Goal: Task Accomplishment & Management: Complete application form

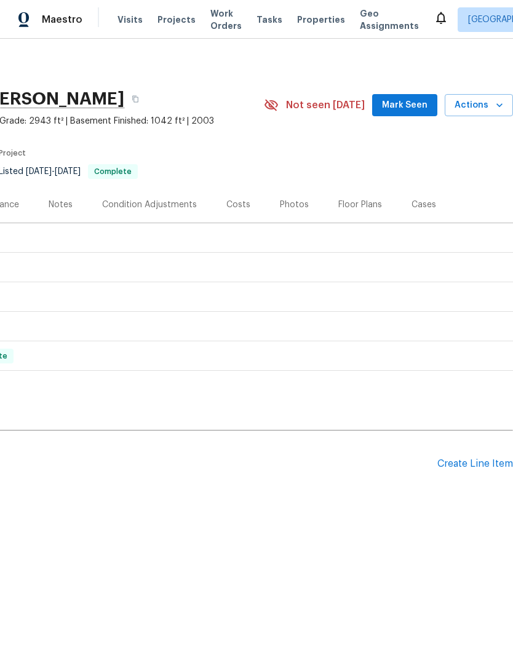
scroll to position [0, 182]
click at [475, 462] on div "Create Line Item" at bounding box center [475, 464] width 76 height 12
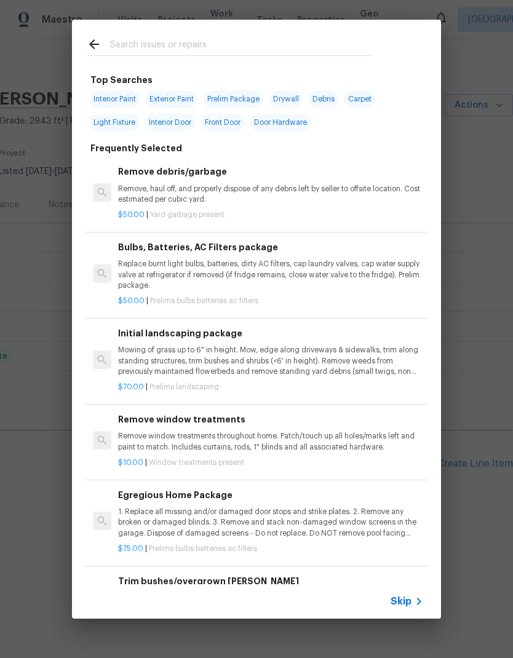
click at [240, 41] on input "text" at bounding box center [240, 46] width 261 height 18
type input "Electrical"
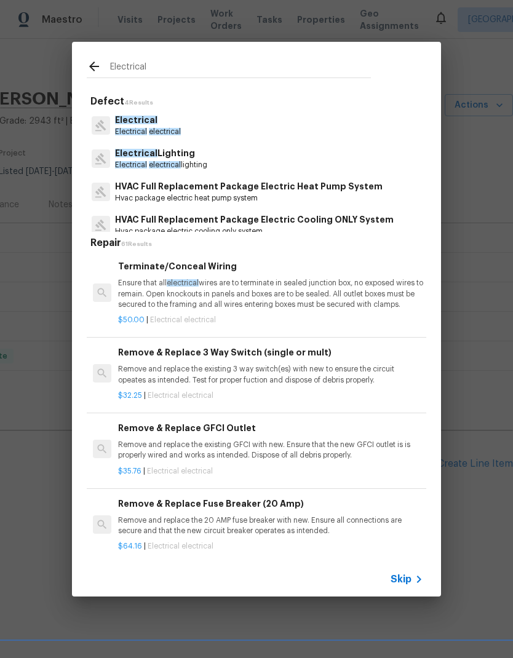
click at [151, 124] on span "Electrical" at bounding box center [136, 120] width 42 height 9
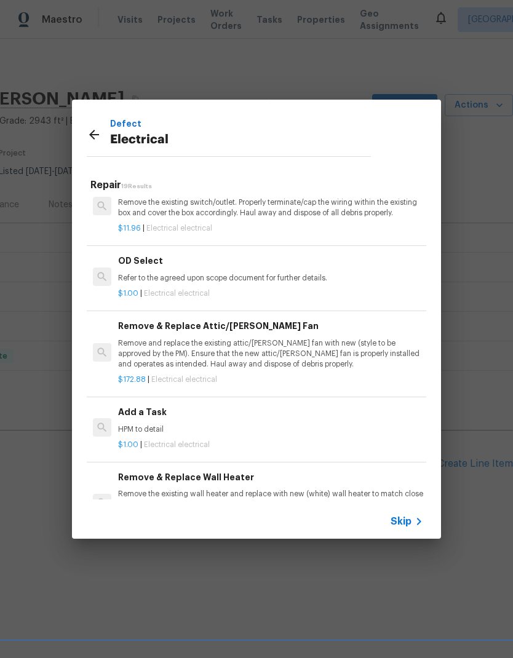
scroll to position [652, 0]
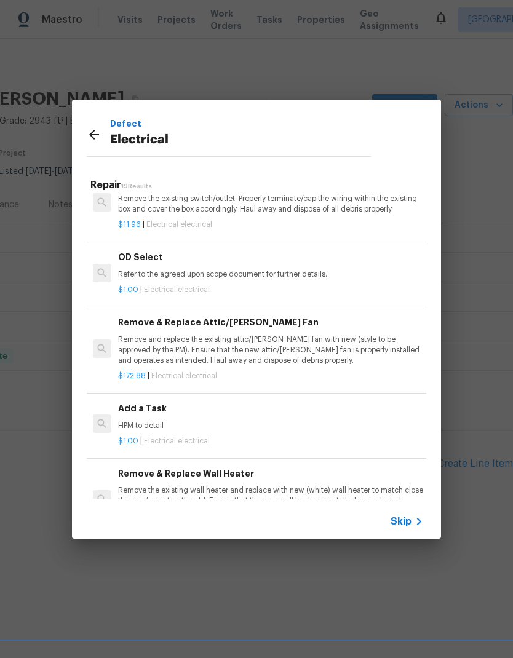
click at [151, 411] on div "Add a Task HPM to detail" at bounding box center [270, 416] width 305 height 30
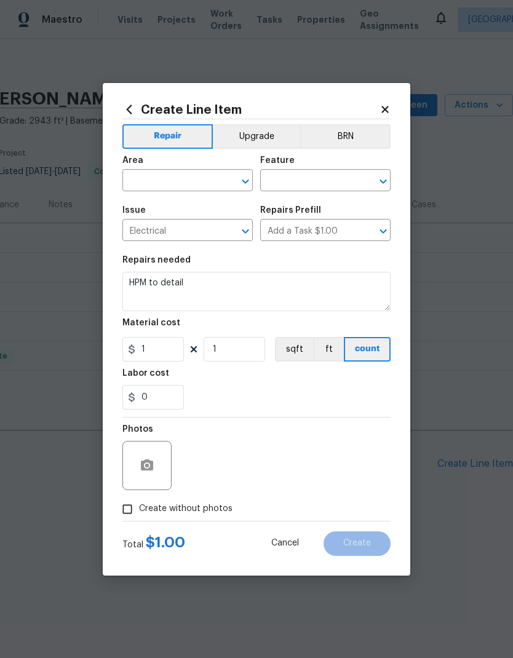
click at [205, 182] on input "text" at bounding box center [170, 181] width 96 height 19
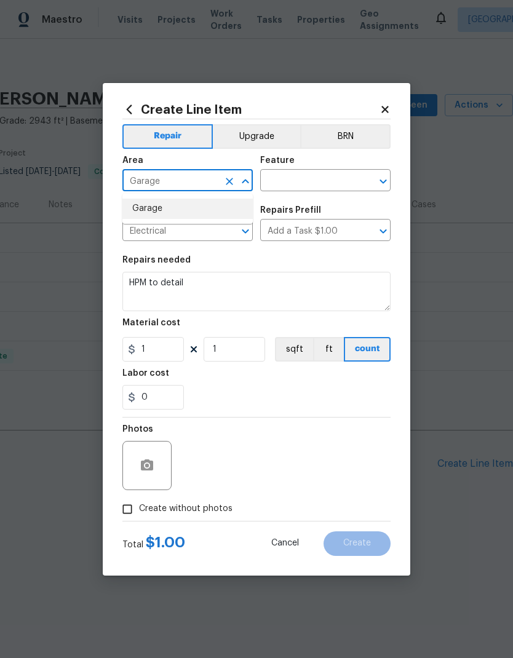
click at [200, 207] on li "Garage" at bounding box center [187, 209] width 130 height 20
type input "Garage"
click at [325, 179] on input "text" at bounding box center [308, 181] width 96 height 19
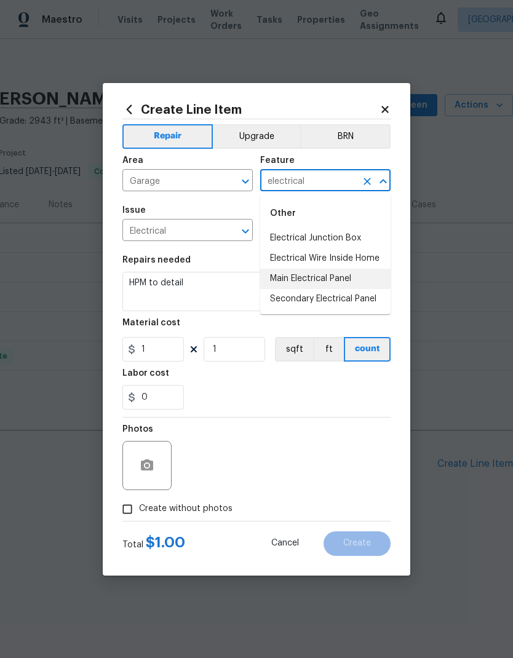
click at [340, 283] on li "Main Electrical Panel" at bounding box center [325, 279] width 130 height 20
type input "Main Electrical Panel"
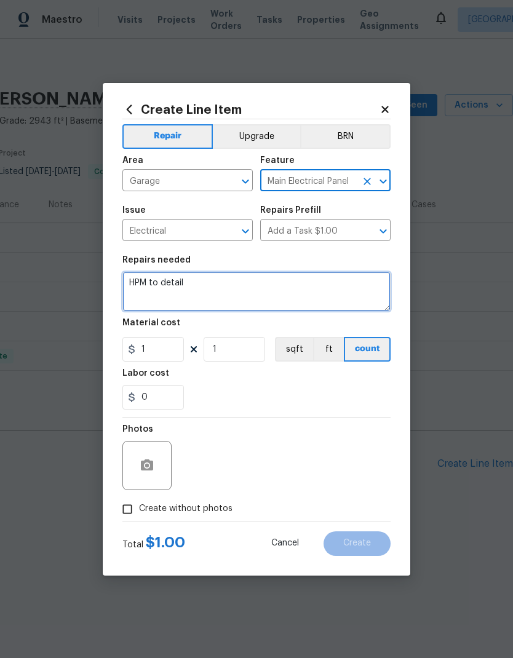
click at [222, 274] on textarea "HPM to detail" at bounding box center [256, 291] width 268 height 39
click at [229, 280] on textarea "HPM to detail" at bounding box center [256, 291] width 268 height 39
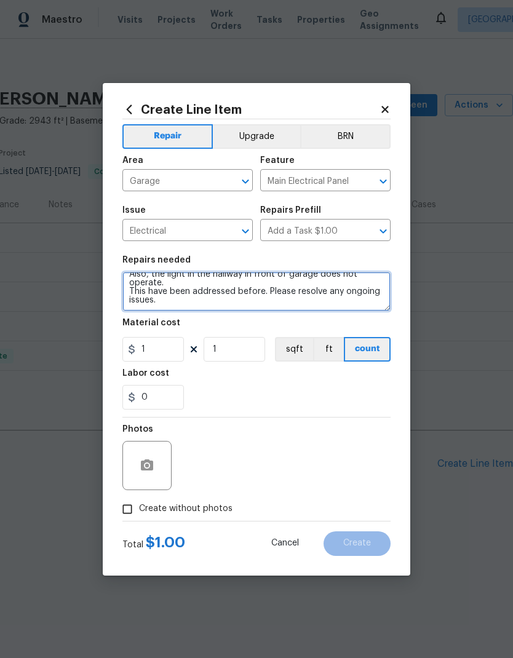
scroll to position [34, 0]
type textarea "HPM to detail The breaker for the garage area keeps getting tripped. This affec…"
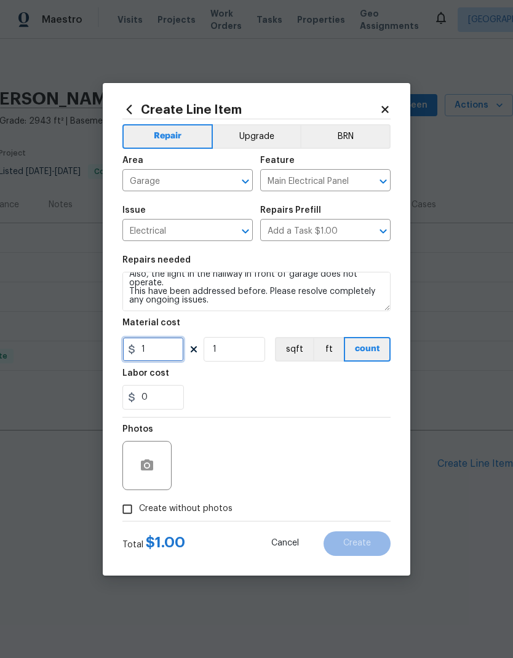
click at [156, 351] on input "1" at bounding box center [152, 349] width 61 height 25
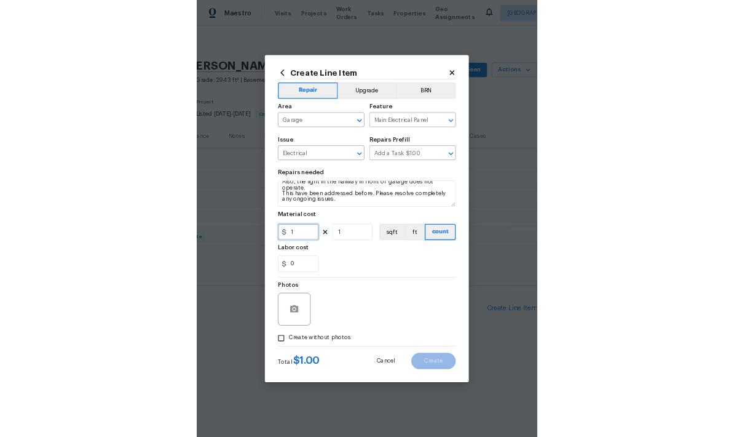
scroll to position [29, 0]
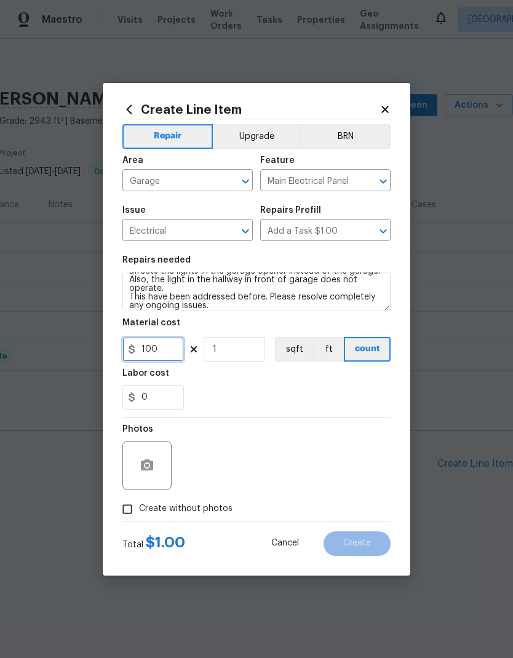
type input "100"
click at [144, 469] on icon "button" at bounding box center [147, 464] width 12 height 11
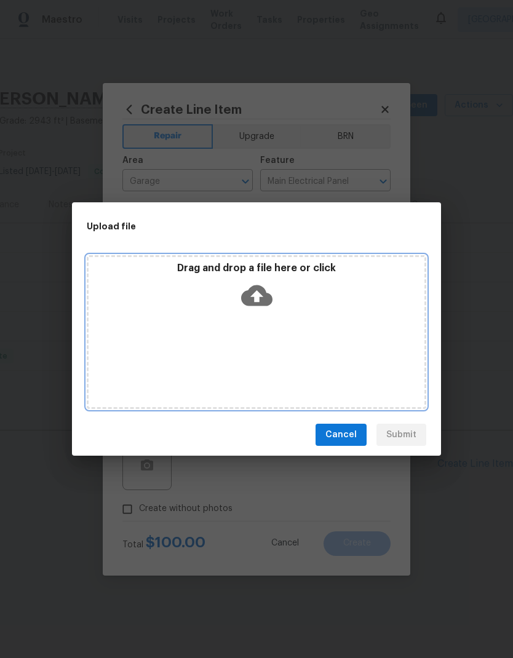
click at [303, 316] on div "Drag and drop a file here or click" at bounding box center [256, 332] width 339 height 154
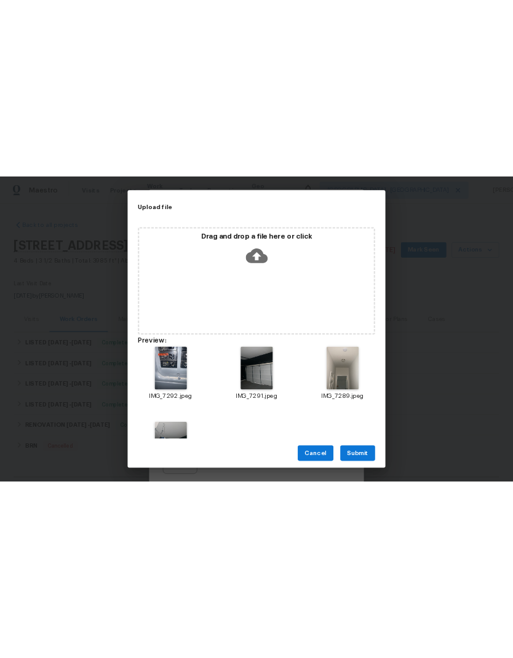
scroll to position [0, 0]
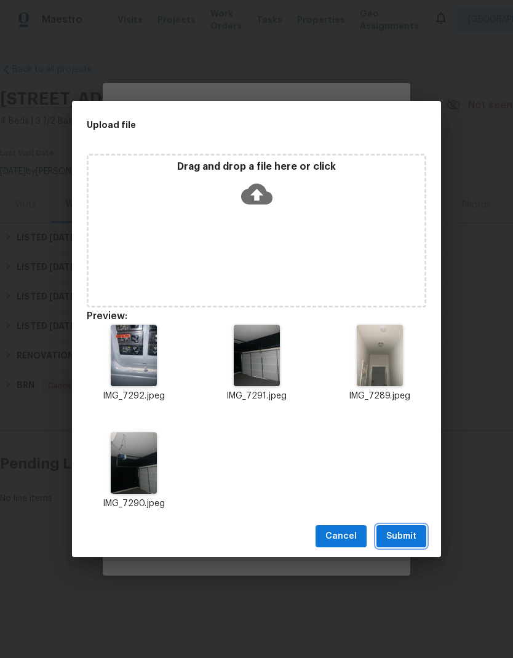
click at [408, 536] on span "Submit" at bounding box center [401, 536] width 30 height 15
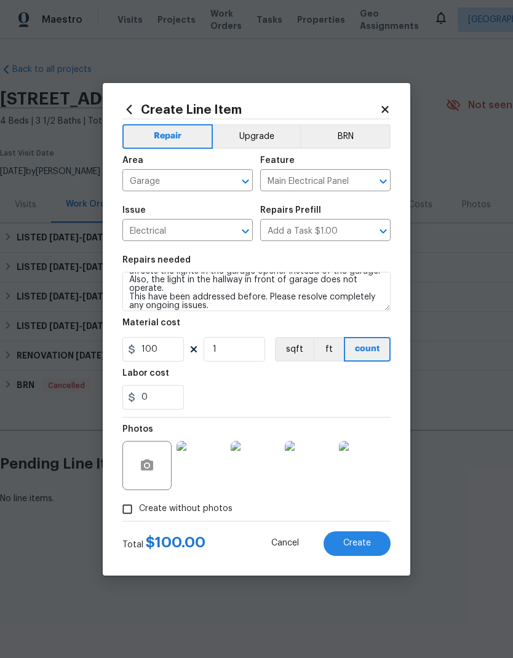
click at [363, 544] on span "Create" at bounding box center [357, 543] width 28 height 9
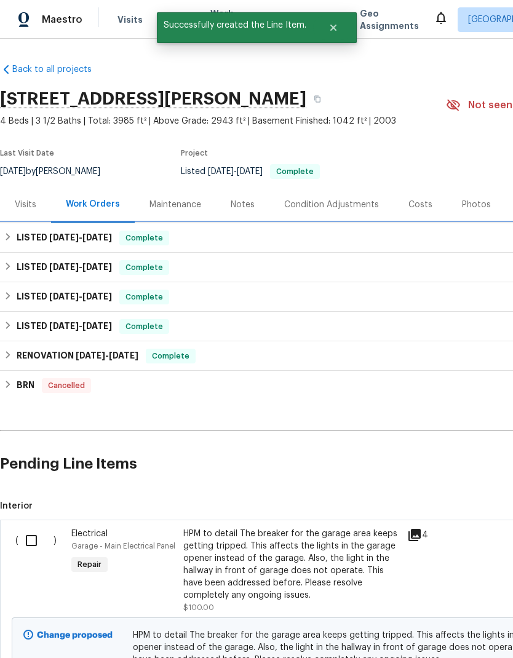
click at [30, 239] on h6 "LISTED [DATE] - [DATE]" at bounding box center [64, 238] width 95 height 15
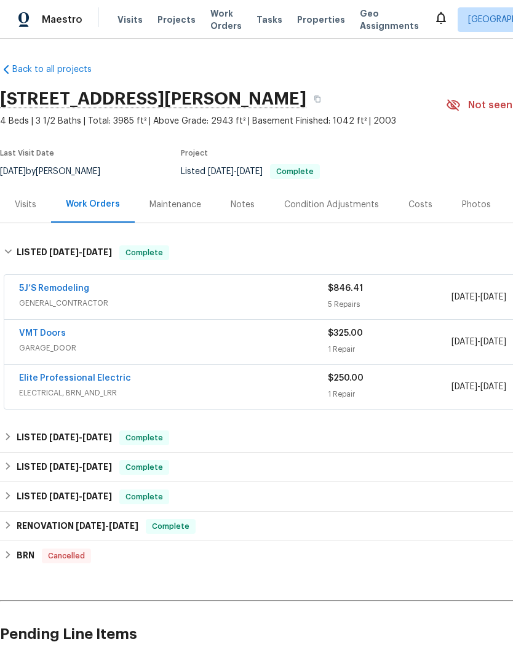
click at [76, 379] on link "Elite Professional Electric" at bounding box center [75, 378] width 112 height 9
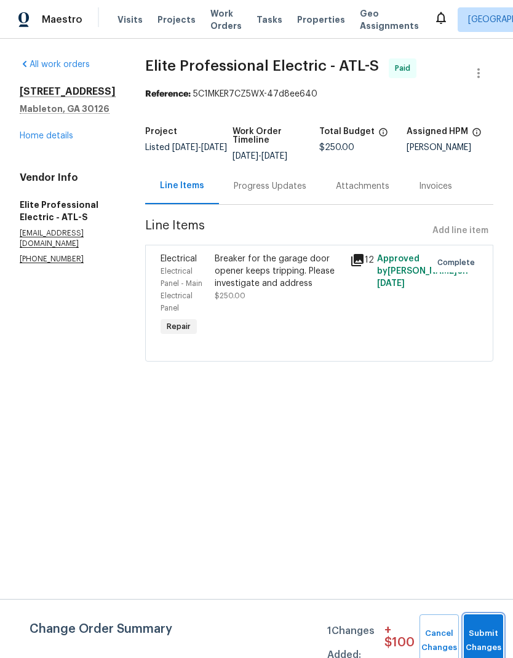
click at [485, 631] on button "Submit Changes" at bounding box center [483, 640] width 39 height 53
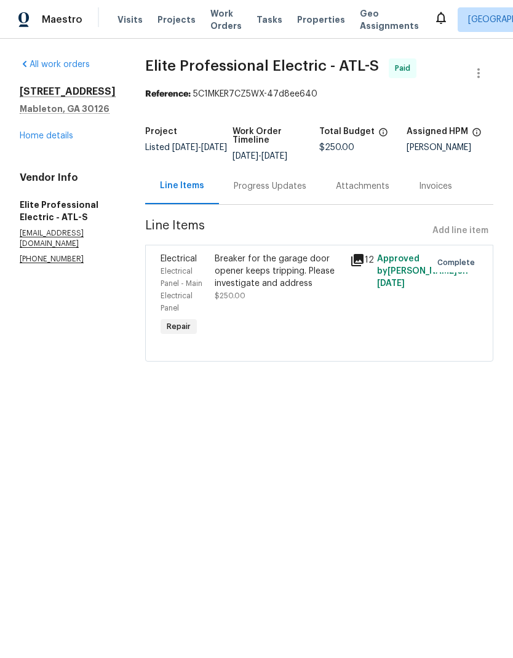
click at [50, 136] on link "Home details" at bounding box center [46, 136] width 53 height 9
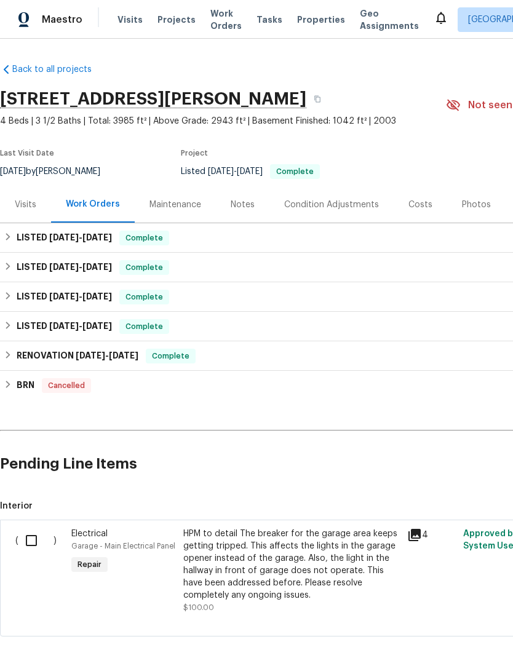
click at [36, 542] on input "checkbox" at bounding box center [35, 541] width 35 height 26
checkbox input "true"
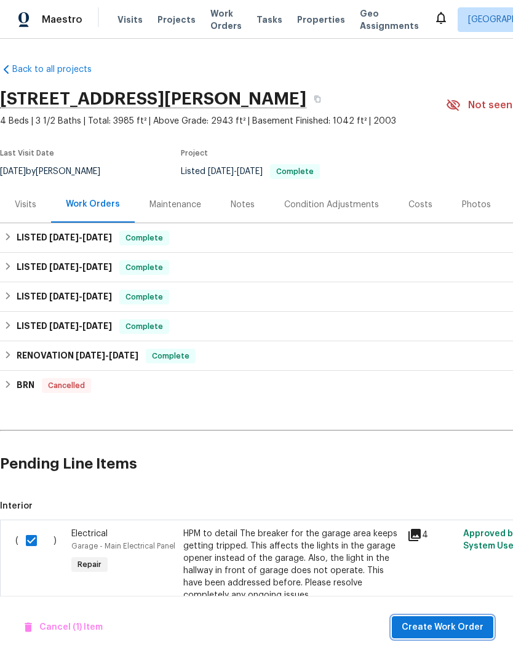
click at [451, 617] on button "Create Work Order" at bounding box center [442, 627] width 101 height 23
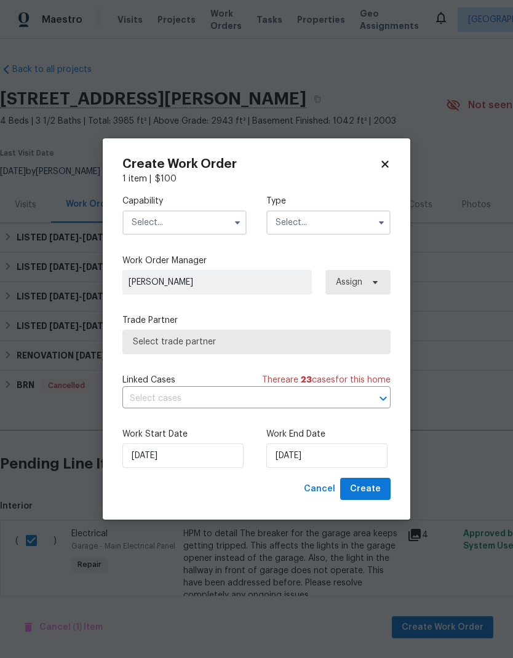
click at [180, 218] on input "text" at bounding box center [184, 222] width 124 height 25
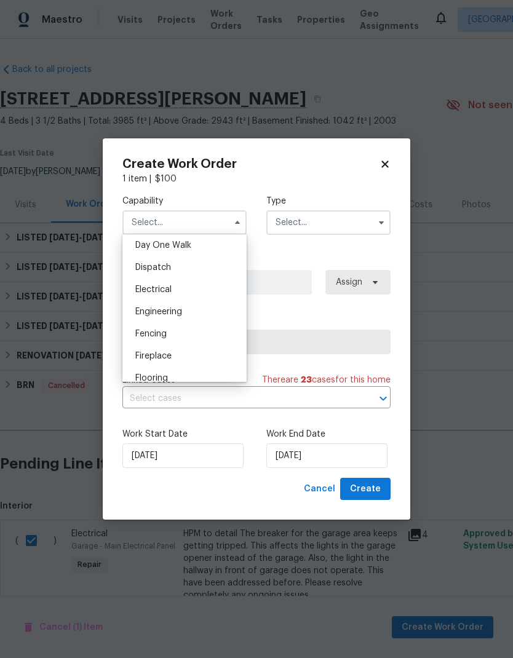
scroll to position [347, 0]
click at [181, 288] on div "Electrical" at bounding box center [184, 290] width 118 height 22
type input "Electrical"
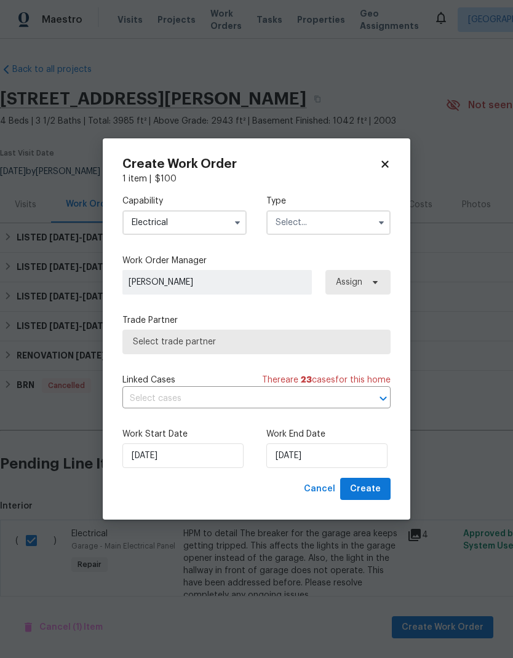
click at [340, 221] on input "text" at bounding box center [328, 222] width 124 height 25
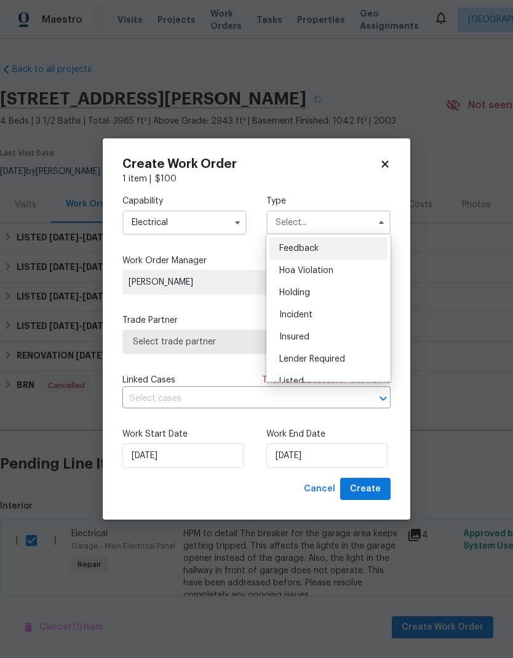
click at [315, 377] on div "Listed" at bounding box center [328, 381] width 118 height 22
type input "Listed"
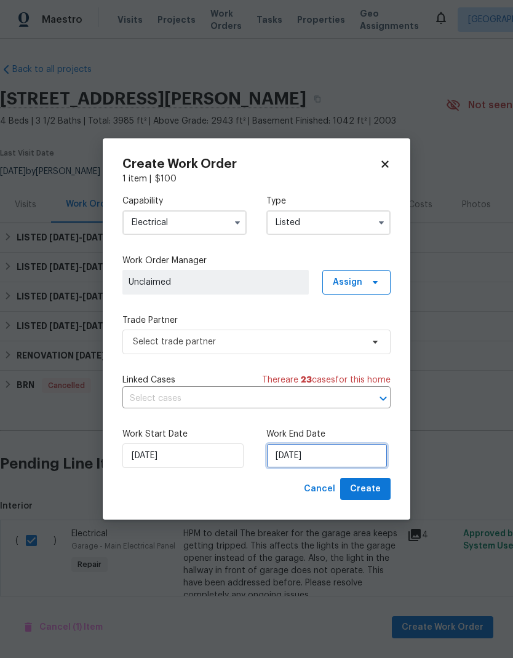
click at [344, 457] on input "[DATE]" at bounding box center [326, 455] width 121 height 25
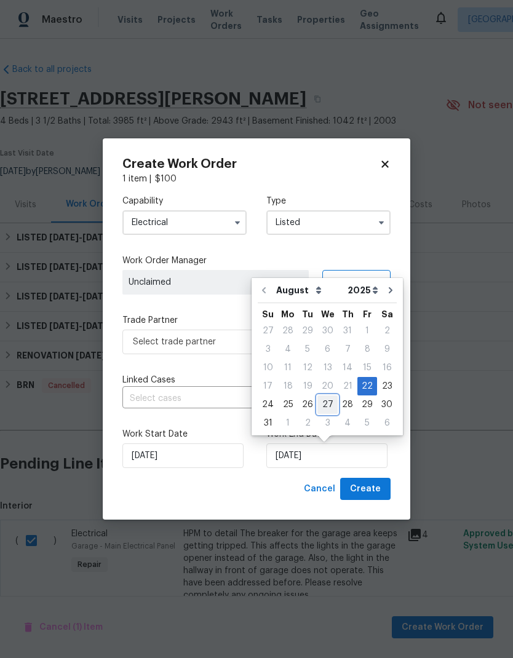
click at [326, 403] on div "27" at bounding box center [327, 404] width 20 height 17
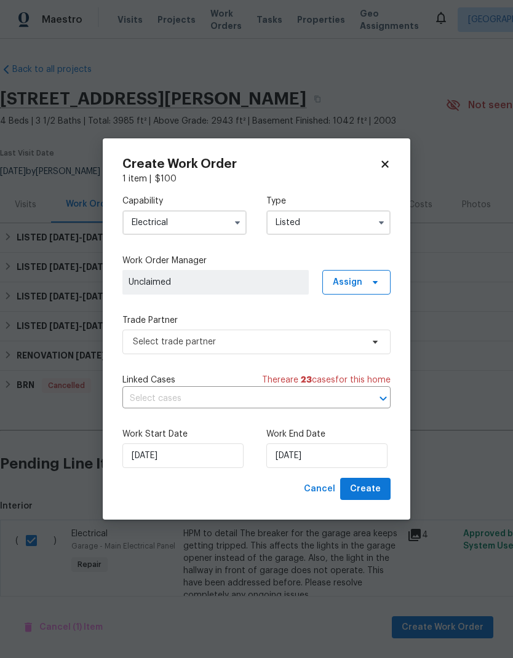
type input "[DATE]"
click at [368, 485] on span "Create" at bounding box center [365, 488] width 31 height 15
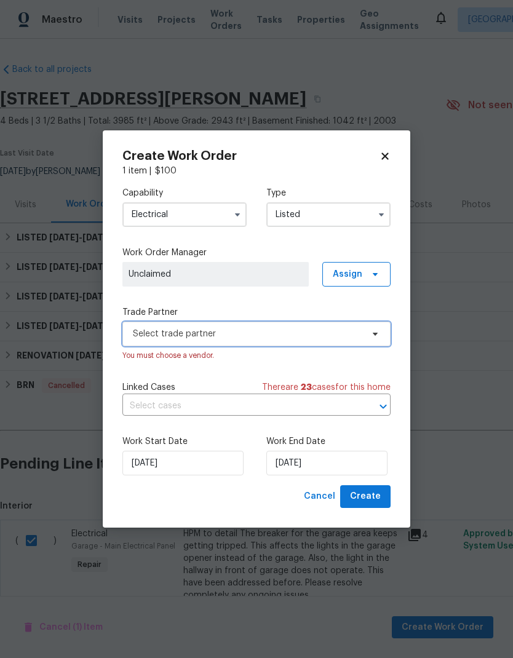
click at [261, 329] on span "Select trade partner" at bounding box center [247, 334] width 229 height 12
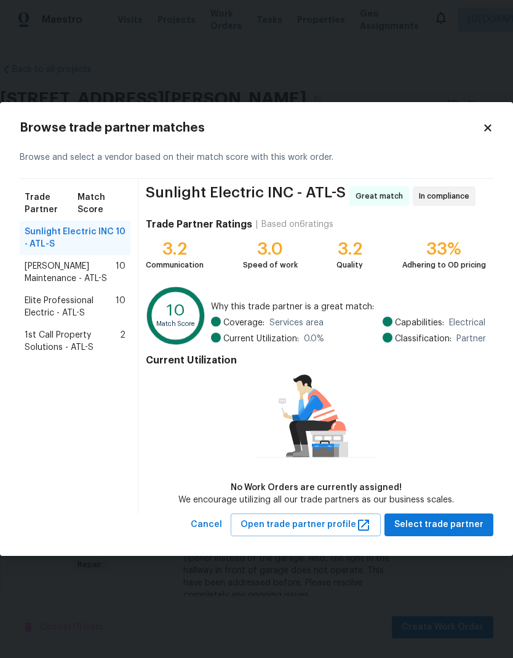
click at [82, 301] on span "Elite Professional Electric - ATL-S" at bounding box center [70, 307] width 91 height 25
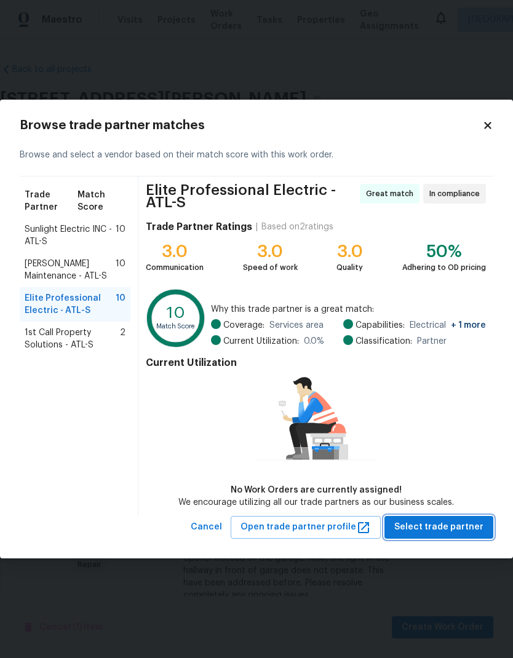
click at [455, 525] on span "Select trade partner" at bounding box center [438, 527] width 89 height 15
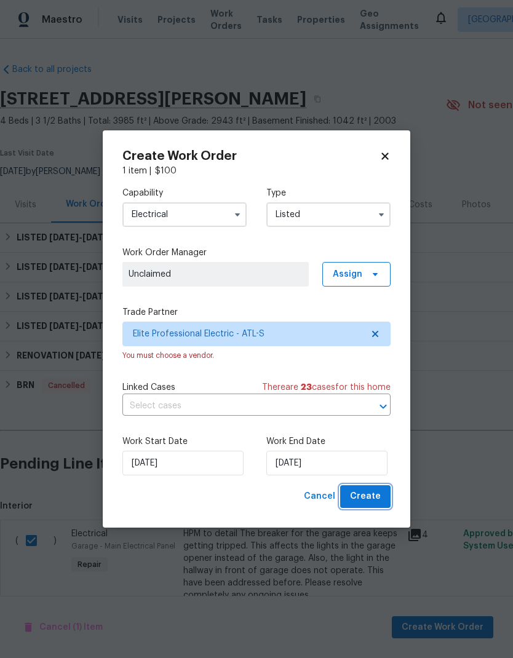
click at [369, 495] on span "Create" at bounding box center [365, 496] width 31 height 15
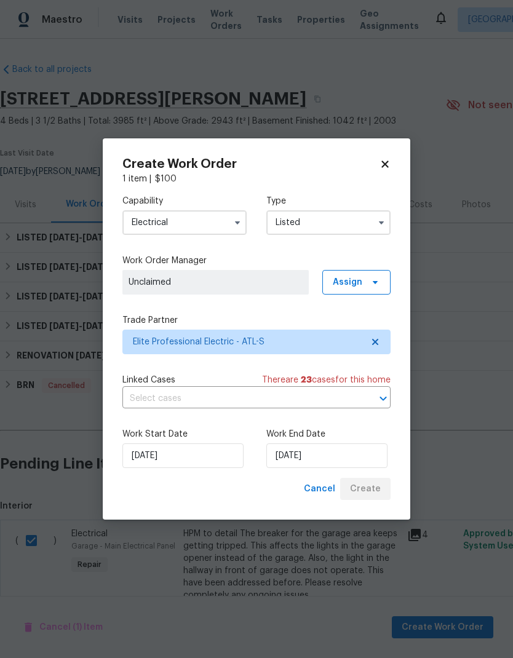
checkbox input "false"
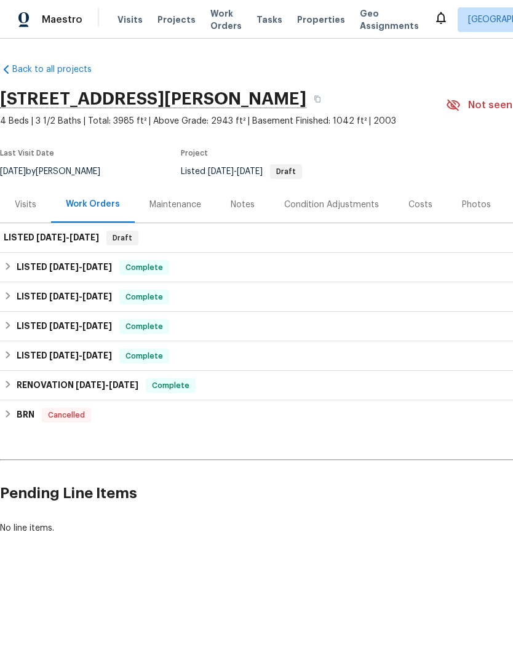
click at [234, 200] on div "Notes" at bounding box center [243, 205] width 24 height 12
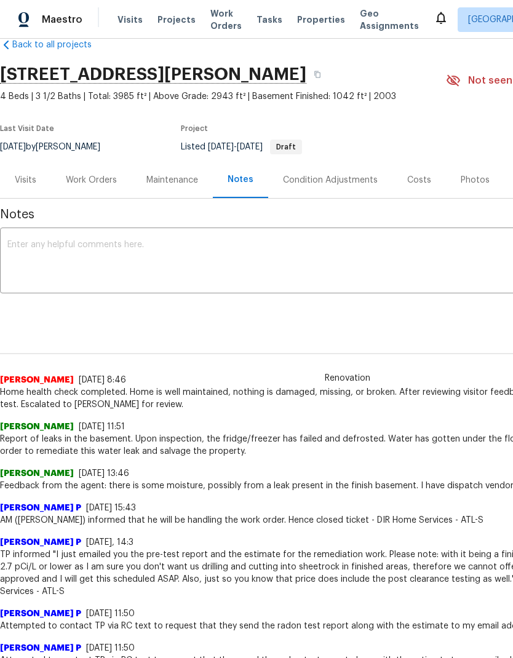
scroll to position [25, 0]
click at [103, 258] on textarea at bounding box center [347, 261] width 680 height 43
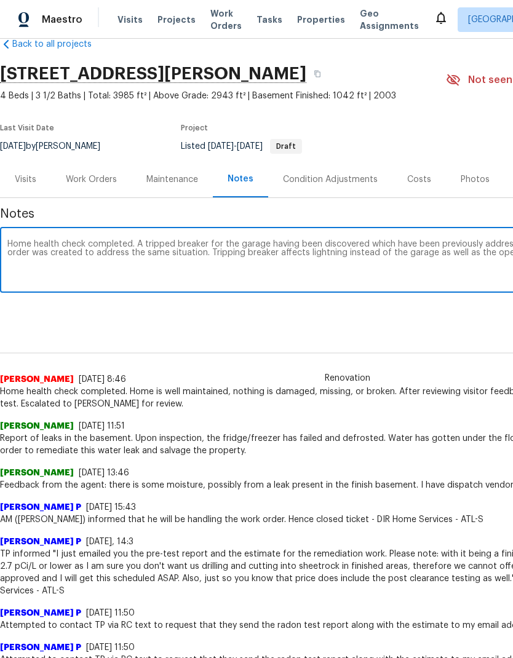
scroll to position [25, 182]
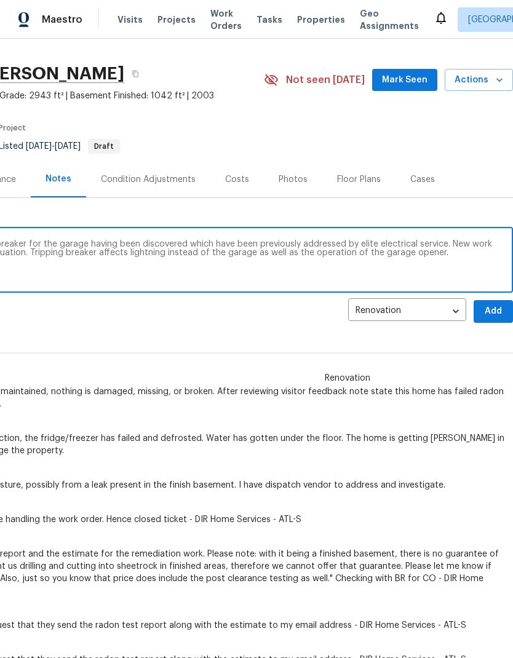
type textarea "Home health check completed. A tripped breaker for the garage having been disco…"
click at [495, 307] on span "Add" at bounding box center [493, 311] width 20 height 15
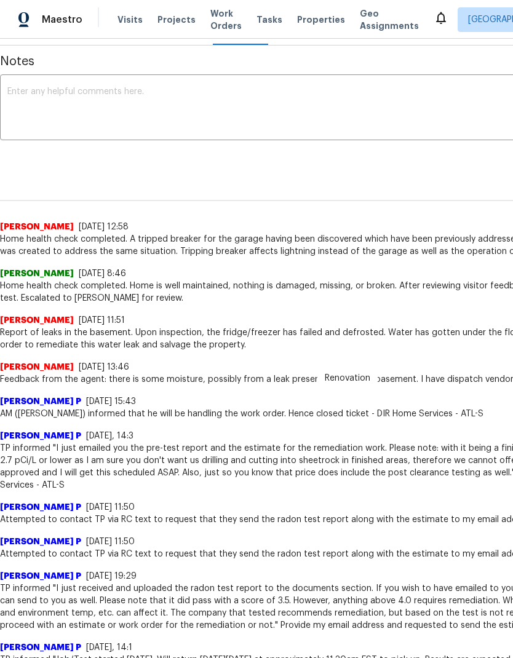
scroll to position [179, 0]
